Goal: Task Accomplishment & Management: Use online tool/utility

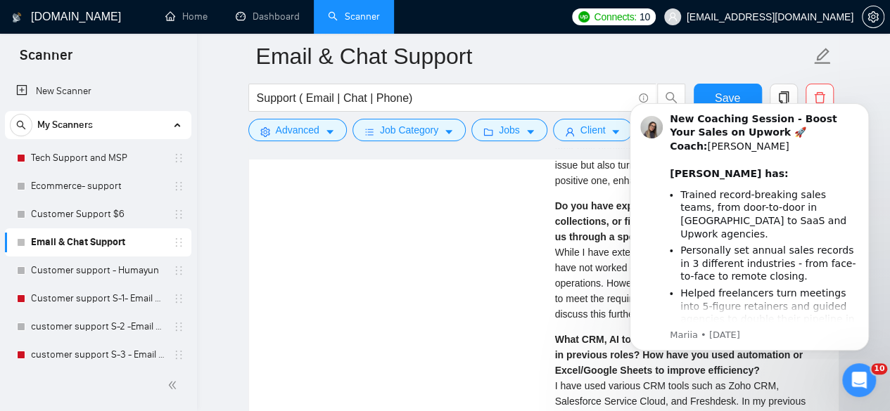
scroll to position [3082, 0]
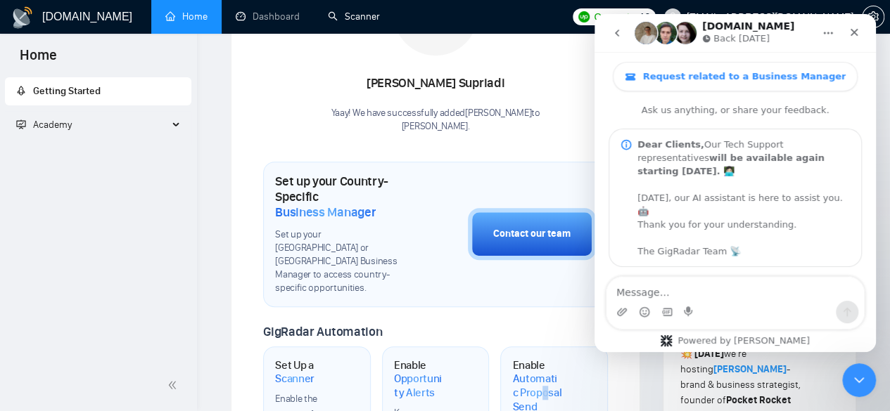
scroll to position [671, 0]
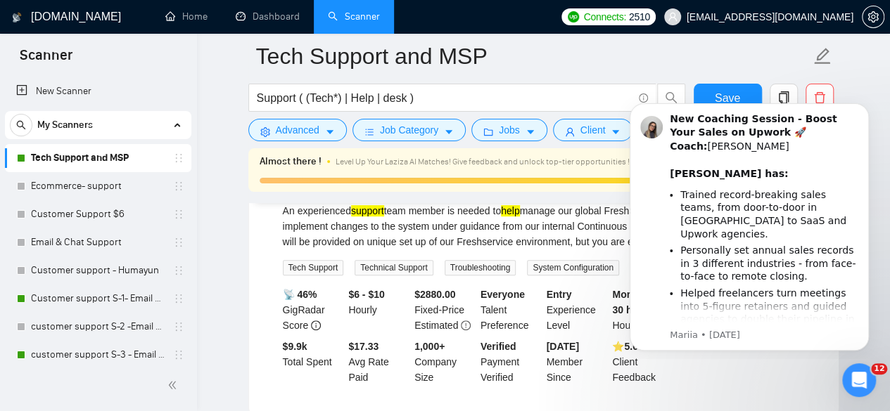
click at [428, 238] on div "An experienced support team member is needed to help manage our global FreshSer…" at bounding box center [544, 226] width 522 height 46
click at [250, 290] on div "Freshservice Support 20 hours ago An experienced support team member is needed …" at bounding box center [543, 271] width 589 height 283
click at [867, 111] on icon "Dismiss notification" at bounding box center [865, 107] width 8 height 8
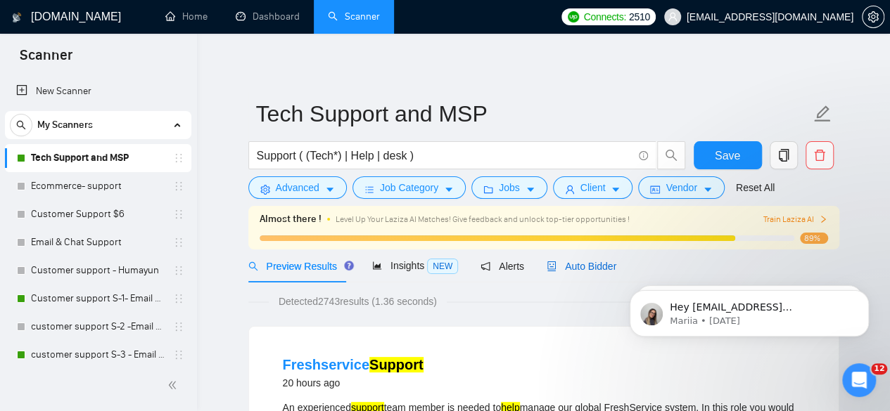
click at [570, 268] on span "Auto Bidder" at bounding box center [581, 266] width 70 height 11
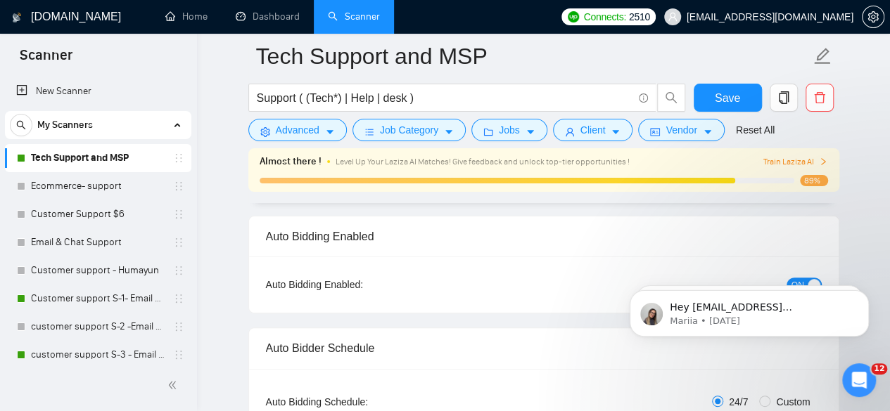
scroll to position [107, 0]
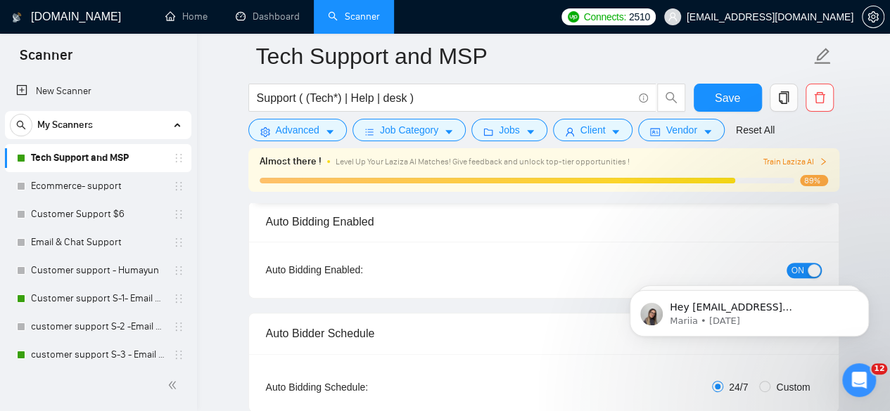
click at [785, 264] on html "Hey humayunmirza874@gmail.com, Looks like your Upwork agency Digi Mason ran out…" at bounding box center [748, 310] width 281 height 98
click at [798, 269] on body "Hey humayunmirza874@gmail.com, Looks like your Upwork agency Digi Mason ran out…" at bounding box center [749, 310] width 270 height 87
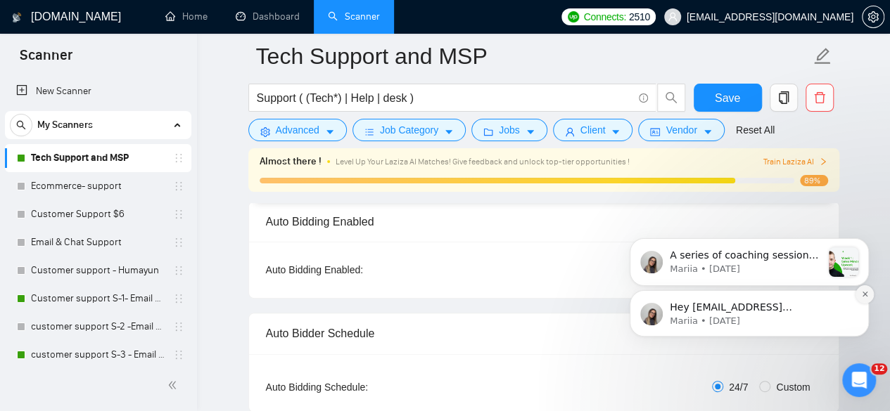
click at [863, 295] on icon "Dismiss notification" at bounding box center [865, 294] width 8 height 8
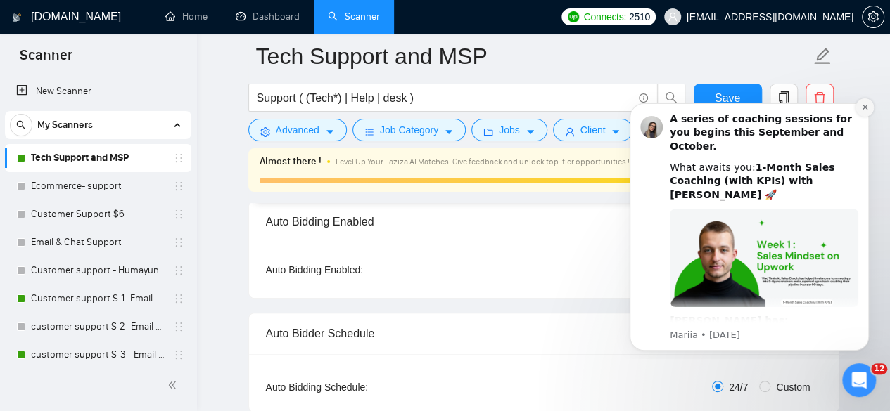
click at [864, 103] on icon "Dismiss notification" at bounding box center [865, 107] width 8 height 8
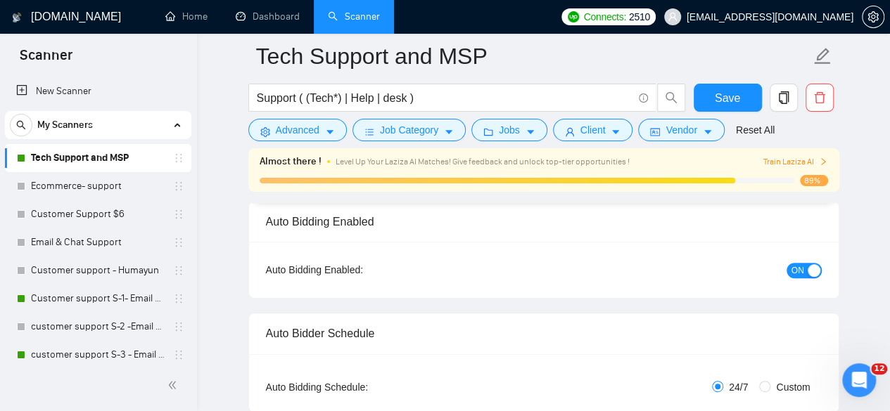
click at [797, 267] on span "ON" at bounding box center [797, 270] width 13 height 15
click at [731, 91] on span "Save" at bounding box center [727, 98] width 25 height 18
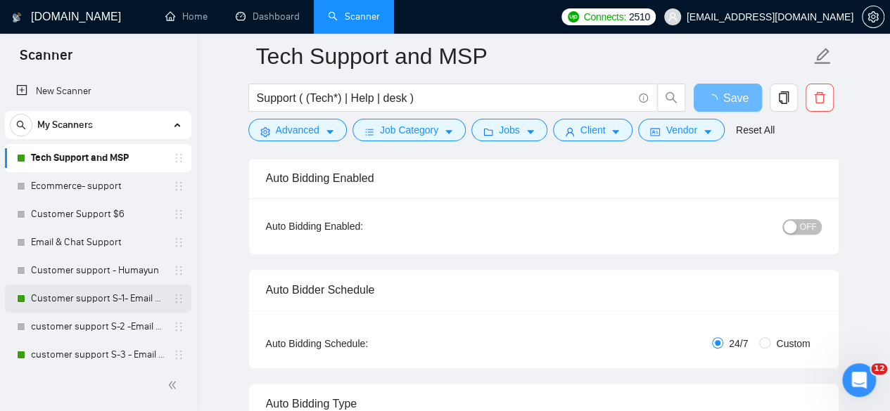
click at [105, 298] on link "Customer support S-1- Email & Chat Support" at bounding box center [98, 299] width 134 height 28
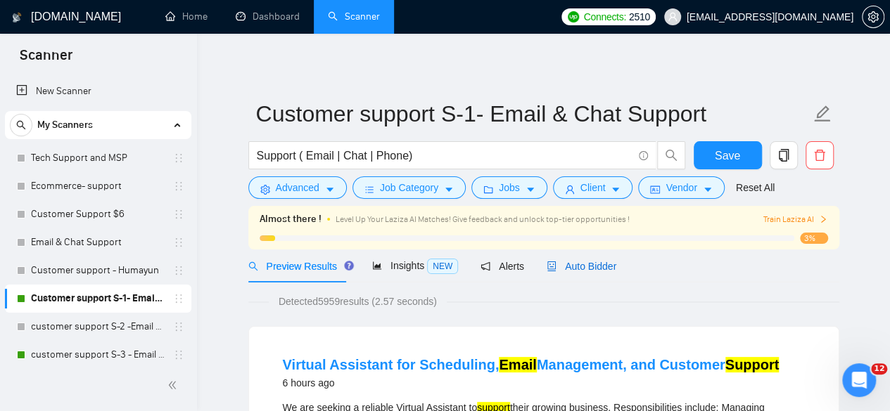
click at [567, 271] on span "Auto Bidder" at bounding box center [581, 266] width 70 height 11
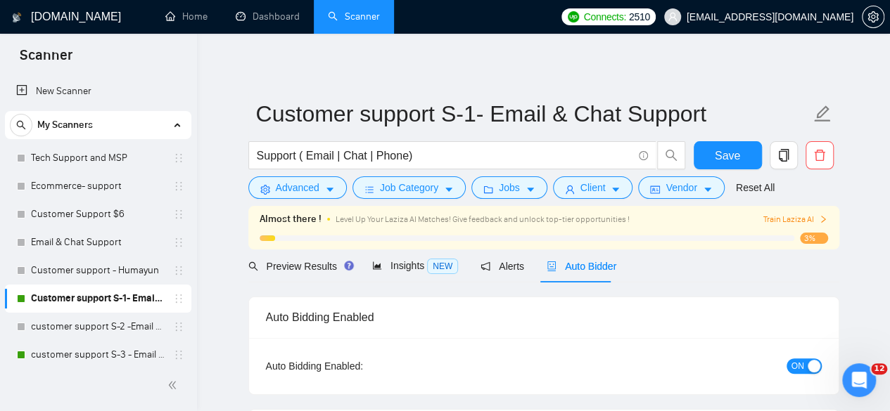
click at [806, 372] on button "ON" at bounding box center [803, 366] width 35 height 15
click at [724, 155] on span "Save" at bounding box center [727, 156] width 25 height 18
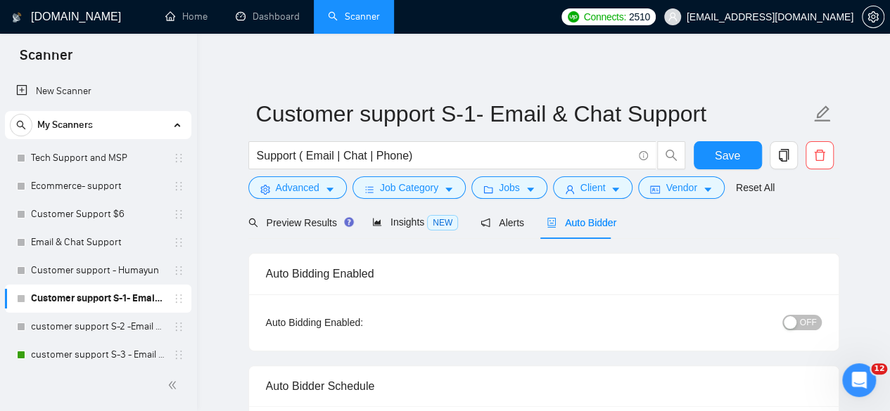
click at [92, 361] on div at bounding box center [98, 385] width 197 height 51
click at [91, 357] on link "customer support S-3 - Email & Chat Support(Umair)" at bounding box center [98, 355] width 134 height 28
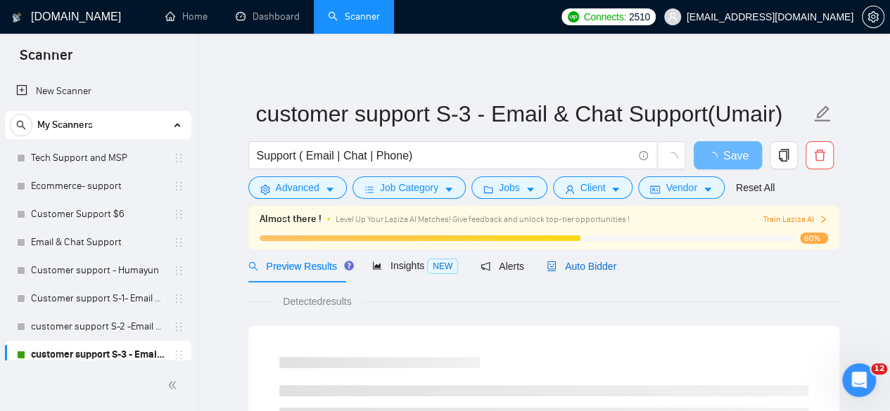
click at [587, 259] on div "Auto Bidder" at bounding box center [581, 266] width 70 height 15
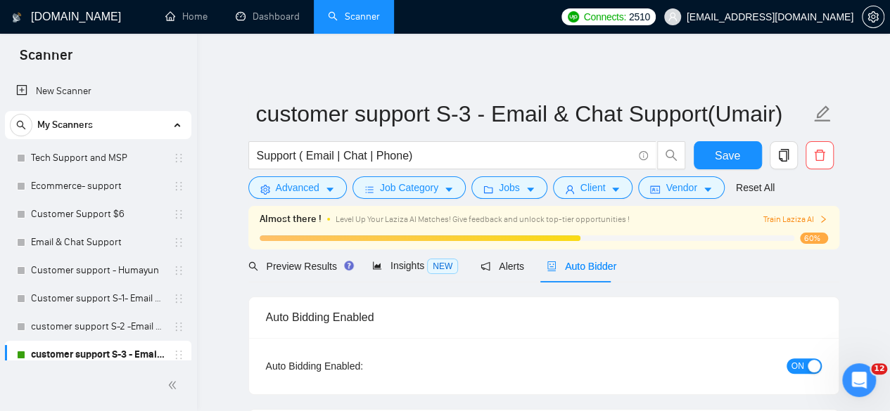
click at [806, 371] on button "ON" at bounding box center [803, 366] width 35 height 15
click at [658, 261] on div "Preview Results Insights NEW Alerts Auto Bidder" at bounding box center [543, 266] width 591 height 33
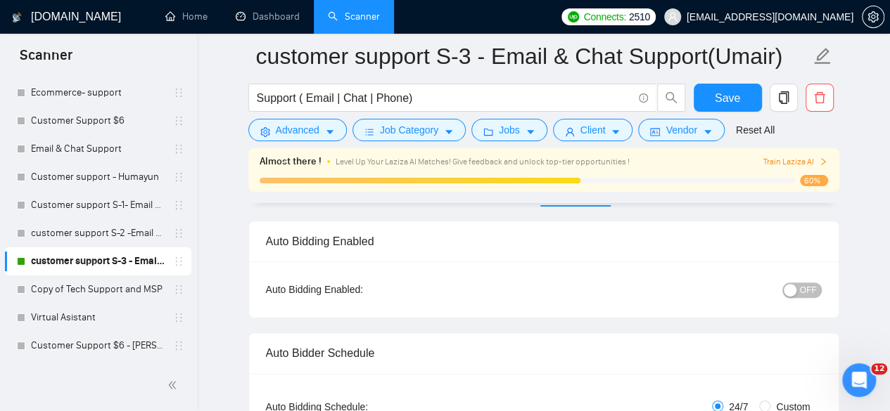
scroll to position [131, 0]
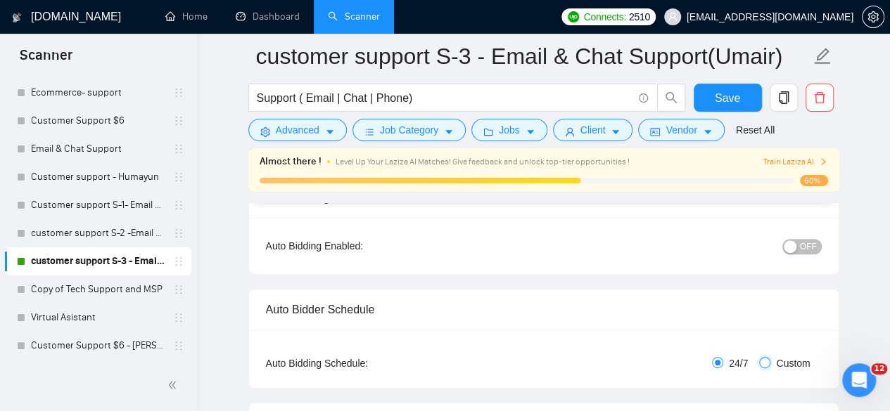
click at [769, 358] on input "Custom" at bounding box center [764, 362] width 11 height 11
radio input "true"
radio input "false"
checkbox input "true"
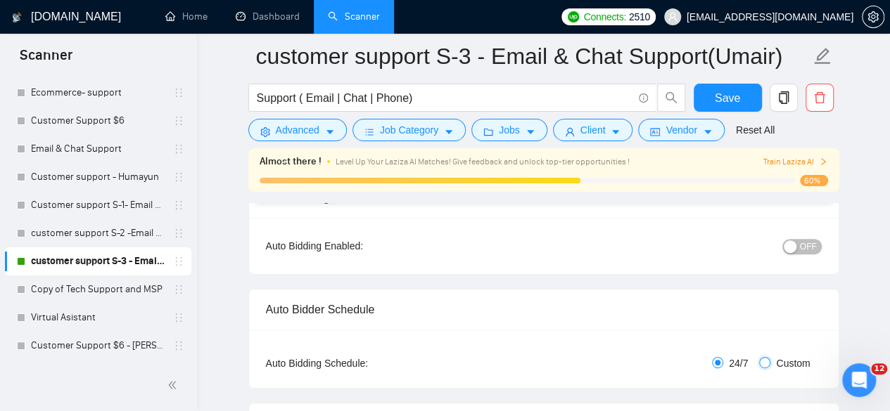
checkbox input "true"
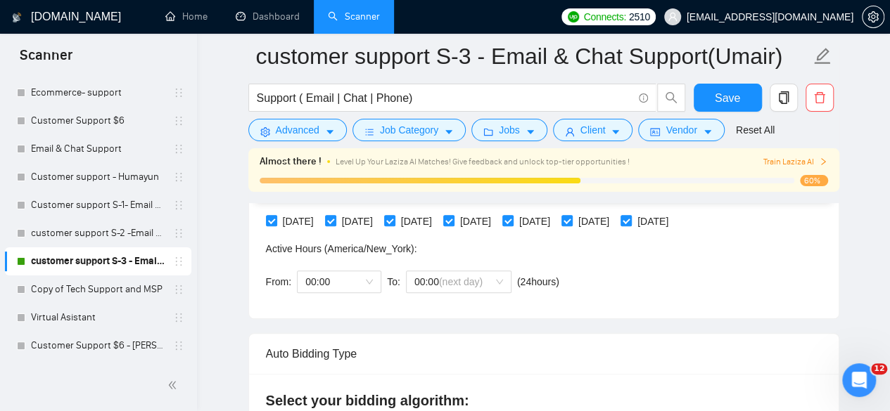
scroll to position [379, 0]
click at [359, 276] on span "00:00" at bounding box center [339, 281] width 68 height 21
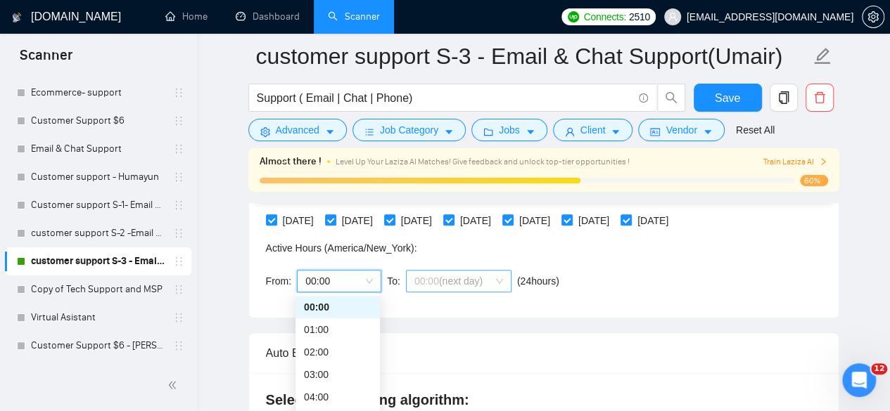
click at [421, 286] on span "00:00 (next day)" at bounding box center [458, 281] width 89 height 21
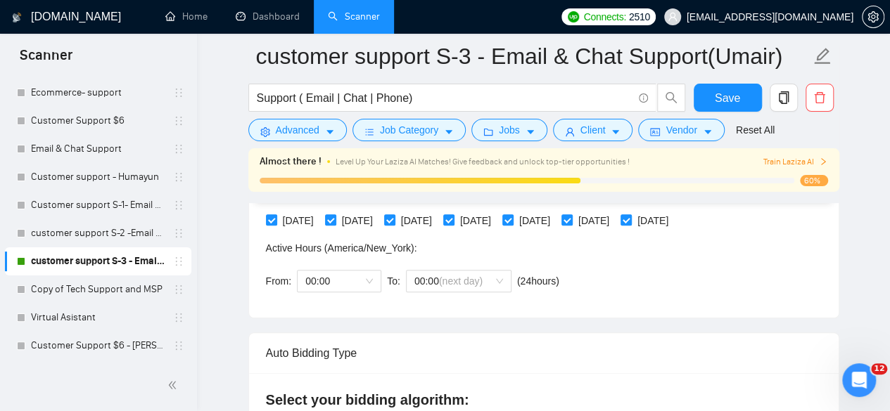
click at [594, 312] on div "Auto Bidding Type: Automated (recommended) Semi-automated Auto Bidding Schedule…" at bounding box center [543, 200] width 589 height 236
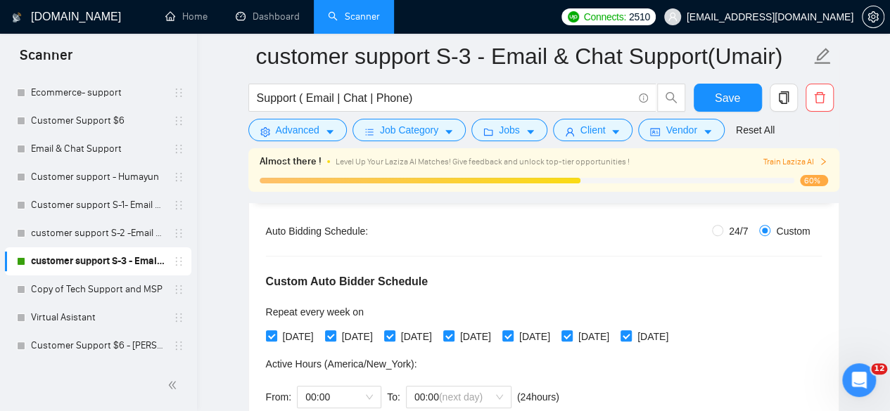
scroll to position [262, 0]
click at [715, 234] on input "24/7" at bounding box center [717, 231] width 11 height 11
radio input "true"
radio input "false"
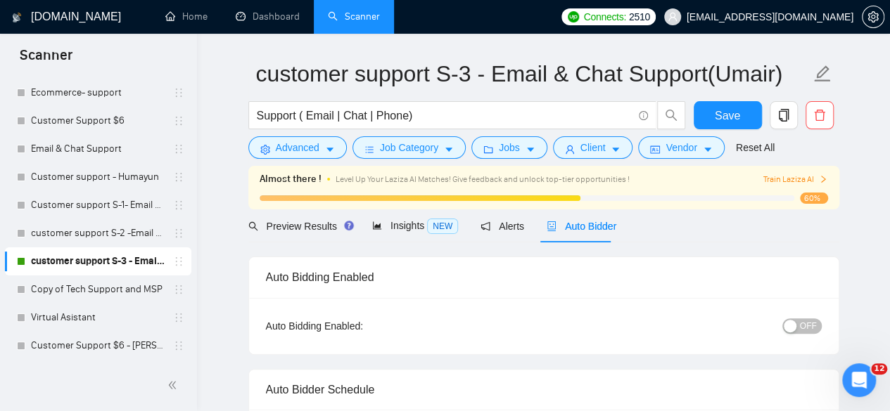
scroll to position [29, 0]
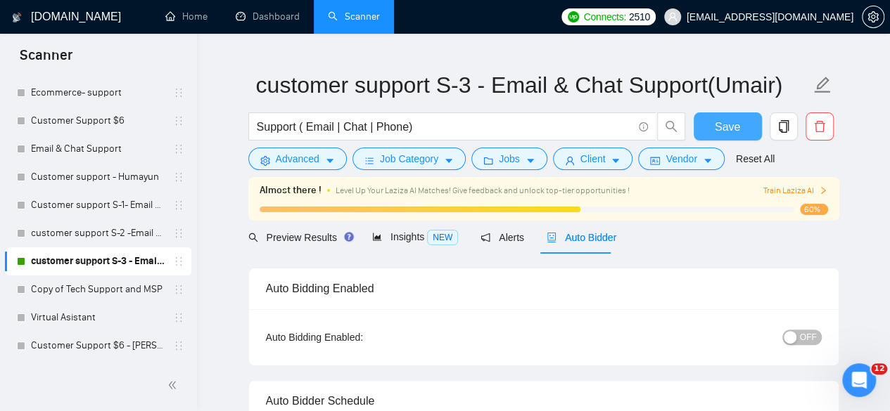
click at [721, 132] on span "Save" at bounding box center [727, 127] width 25 height 18
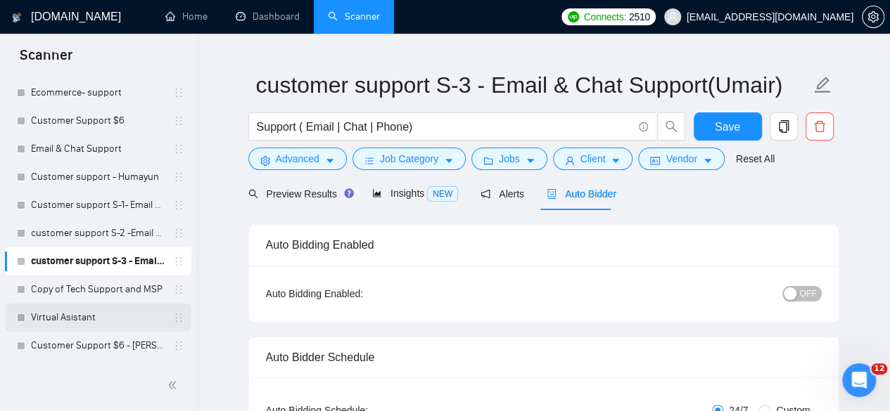
click at [96, 331] on link "Virtual Asistant" at bounding box center [98, 318] width 134 height 28
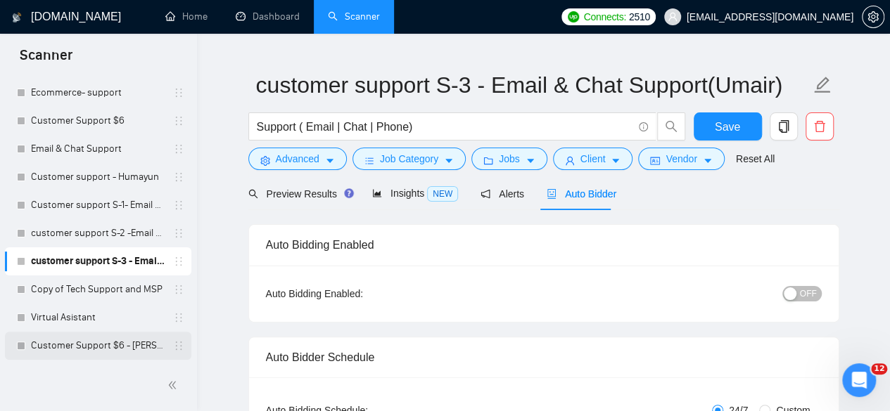
click at [97, 351] on link "Customer Support $6 - Amir" at bounding box center [98, 346] width 134 height 28
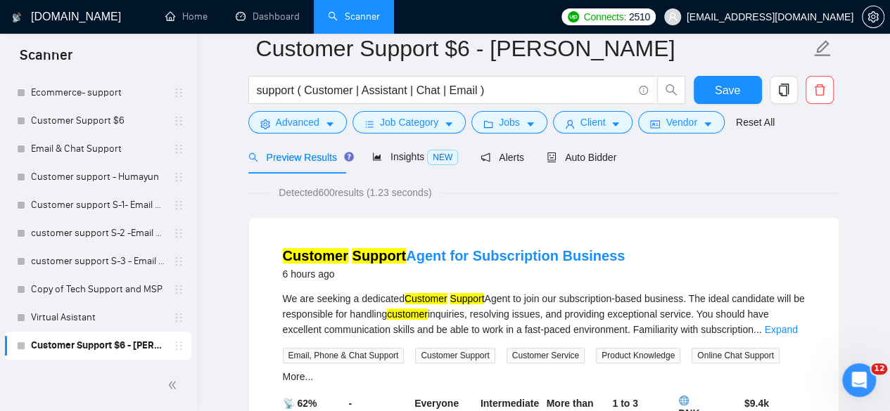
scroll to position [25, 0]
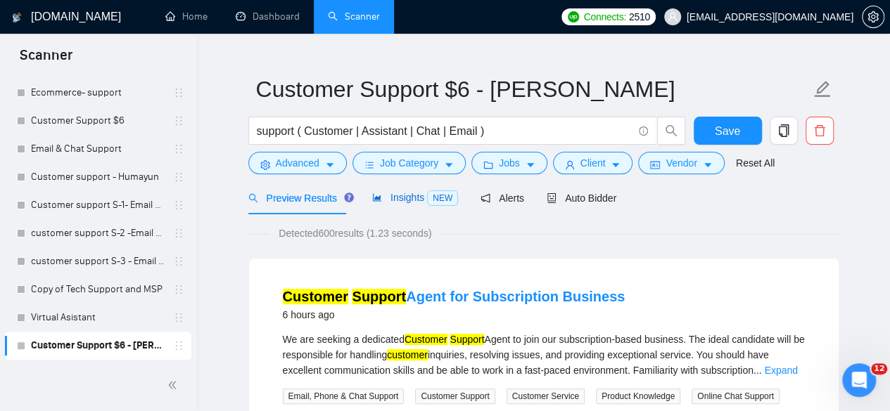
click at [416, 202] on span "Insights NEW" at bounding box center [415, 197] width 86 height 11
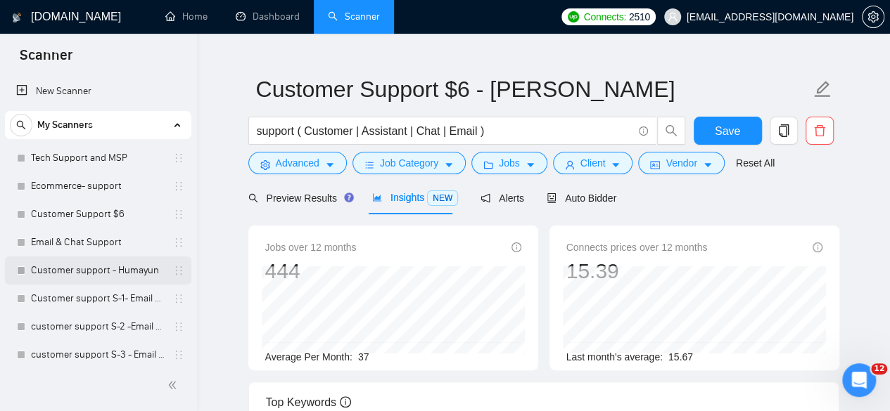
scroll to position [1, 0]
